Goal: Task Accomplishment & Management: Use online tool/utility

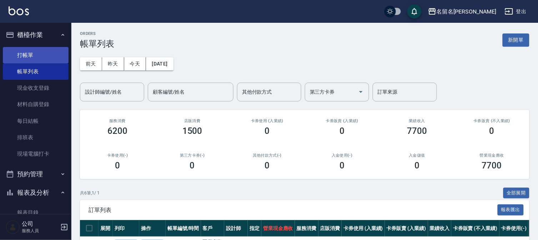
click at [52, 55] on link "打帳單" at bounding box center [36, 55] width 66 height 16
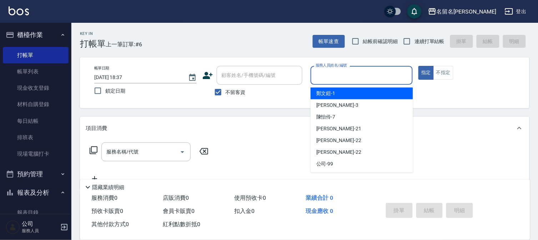
click at [400, 79] on input "服務人員姓名/編號" at bounding box center [362, 75] width 96 height 12
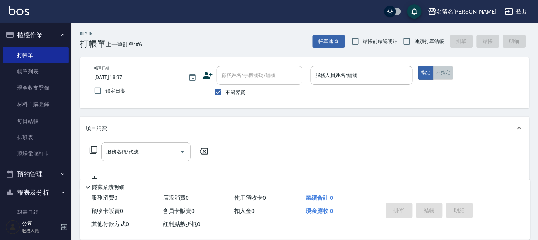
click at [444, 76] on button "不指定" at bounding box center [443, 73] width 20 height 14
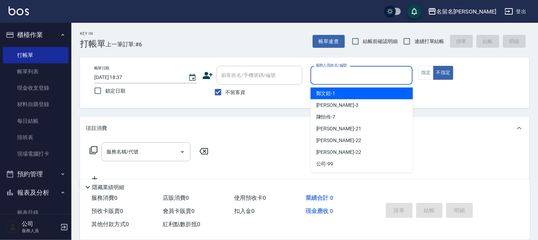
click at [390, 76] on input "服務人員姓名/編號" at bounding box center [362, 75] width 96 height 12
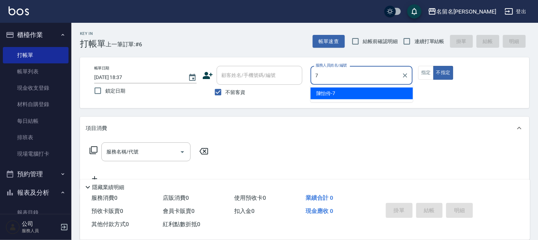
type input "7"
type button "false"
type input "陳怡伶-7"
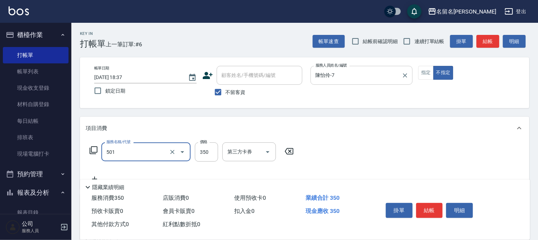
type input "P.S洗髮(501)"
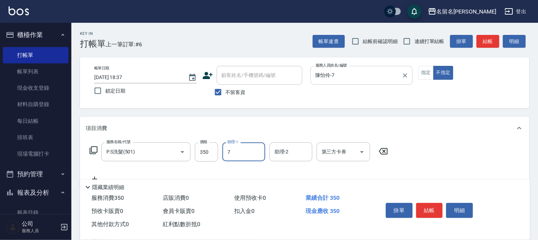
type input "陳怡伶-7"
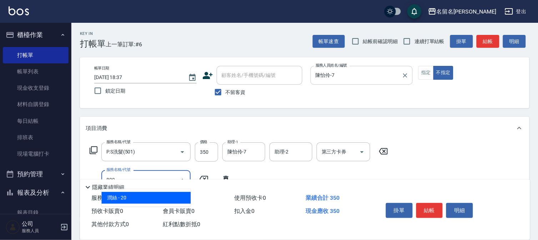
type input "[PERSON_NAME](809)"
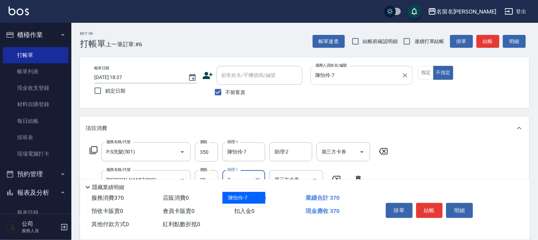
type input "陳怡伶-7"
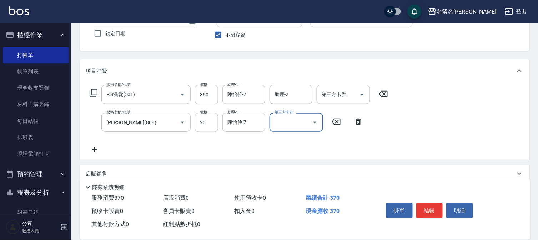
scroll to position [118, 0]
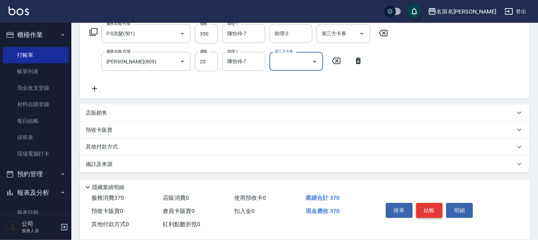
click at [436, 207] on button "結帳" at bounding box center [429, 210] width 27 height 15
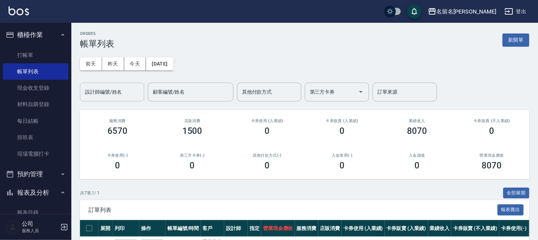
click at [97, 97] on input "設計師編號/姓名" at bounding box center [112, 92] width 58 height 12
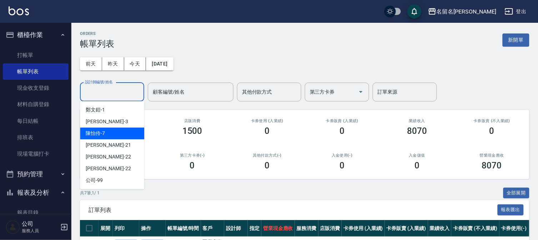
click at [97, 129] on div "[PERSON_NAME]-7" at bounding box center [112, 134] width 64 height 12
type input "陳怡伶-7"
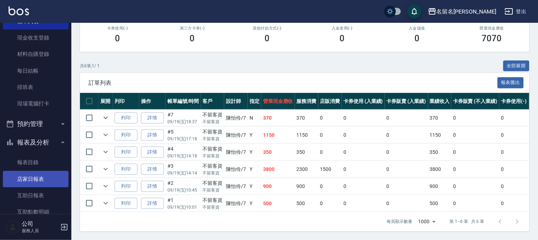
scroll to position [79, 0]
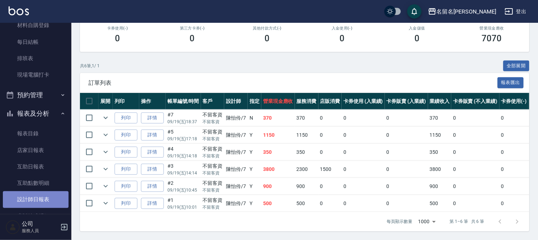
click at [41, 195] on link "設計師日報表" at bounding box center [36, 200] width 66 height 16
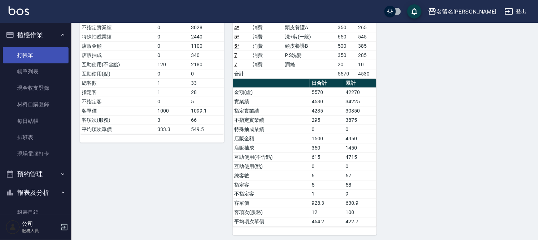
click at [40, 51] on link "打帳單" at bounding box center [36, 55] width 66 height 16
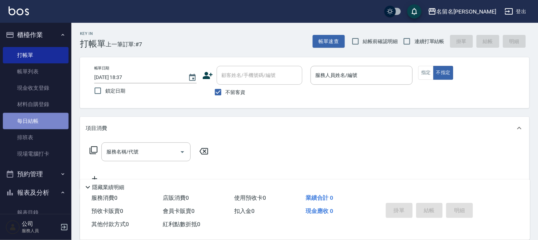
click at [44, 119] on link "每日結帳" at bounding box center [36, 121] width 66 height 16
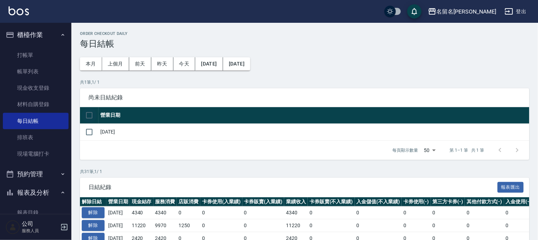
click at [90, 114] on input "checkbox" at bounding box center [89, 115] width 15 height 15
checkbox input "true"
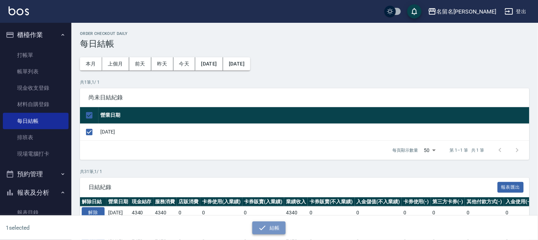
click at [270, 226] on button "結帳" at bounding box center [268, 228] width 33 height 13
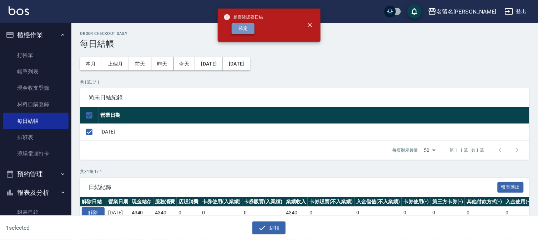
click at [243, 29] on button "確定" at bounding box center [242, 28] width 23 height 11
checkbox input "false"
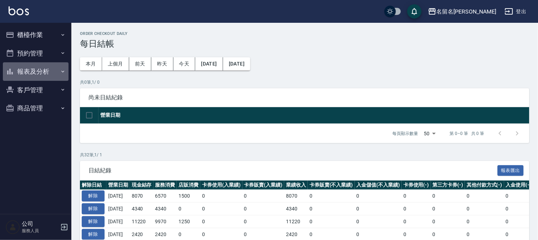
click at [39, 68] on button "報表及分析" at bounding box center [36, 71] width 66 height 19
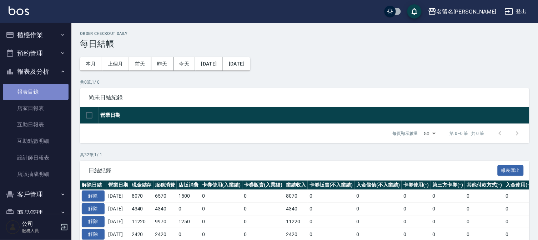
click at [42, 94] on link "報表目錄" at bounding box center [36, 92] width 66 height 16
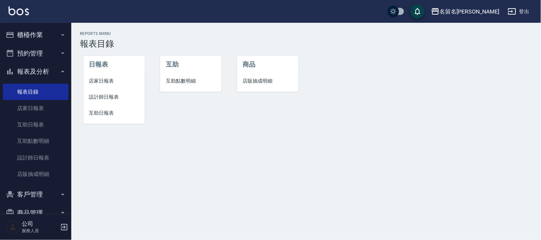
click at [105, 78] on span "店家日報表" at bounding box center [114, 80] width 50 height 7
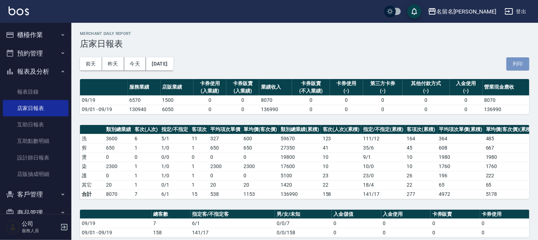
drag, startPoint x: 515, startPoint y: 58, endPoint x: 74, endPoint y: 126, distance: 446.0
click at [513, 58] on button "列印" at bounding box center [517, 63] width 23 height 13
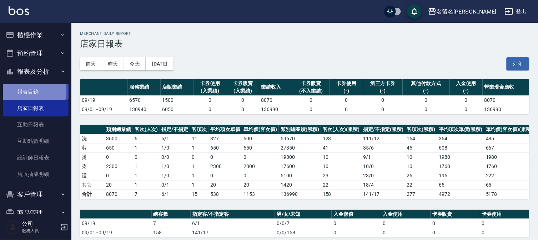
click at [34, 92] on link "報表目錄" at bounding box center [36, 92] width 66 height 16
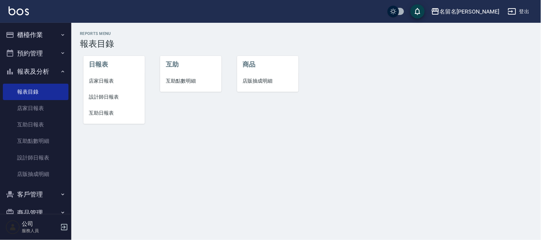
click at [108, 96] on span "設計師日報表" at bounding box center [114, 96] width 50 height 7
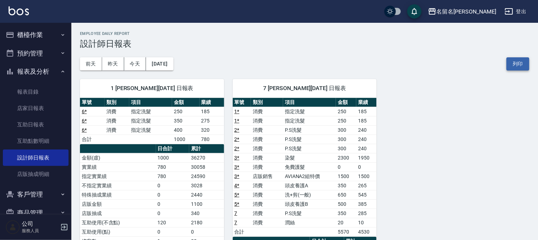
click at [513, 60] on button "列印" at bounding box center [517, 63] width 23 height 13
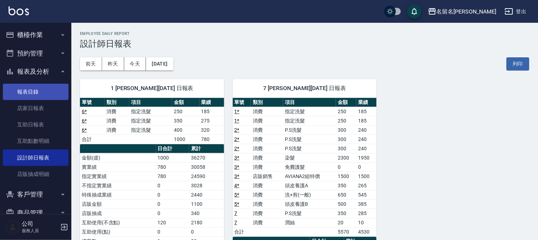
click at [41, 91] on link "報表目錄" at bounding box center [36, 92] width 66 height 16
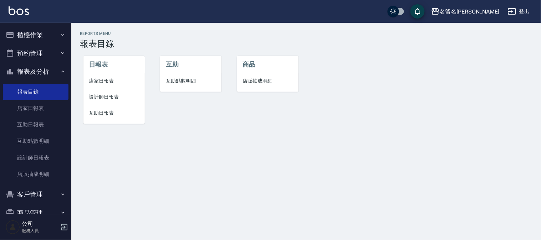
click at [97, 114] on span "互助日報表" at bounding box center [114, 112] width 50 height 7
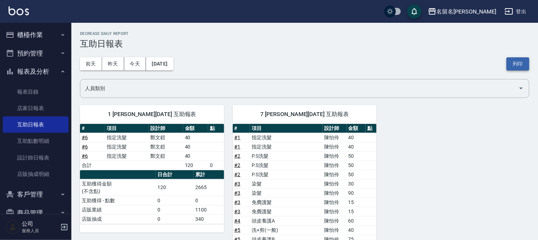
click at [518, 63] on button "列印" at bounding box center [517, 63] width 23 height 13
